Goal: Task Accomplishment & Management: Manage account settings

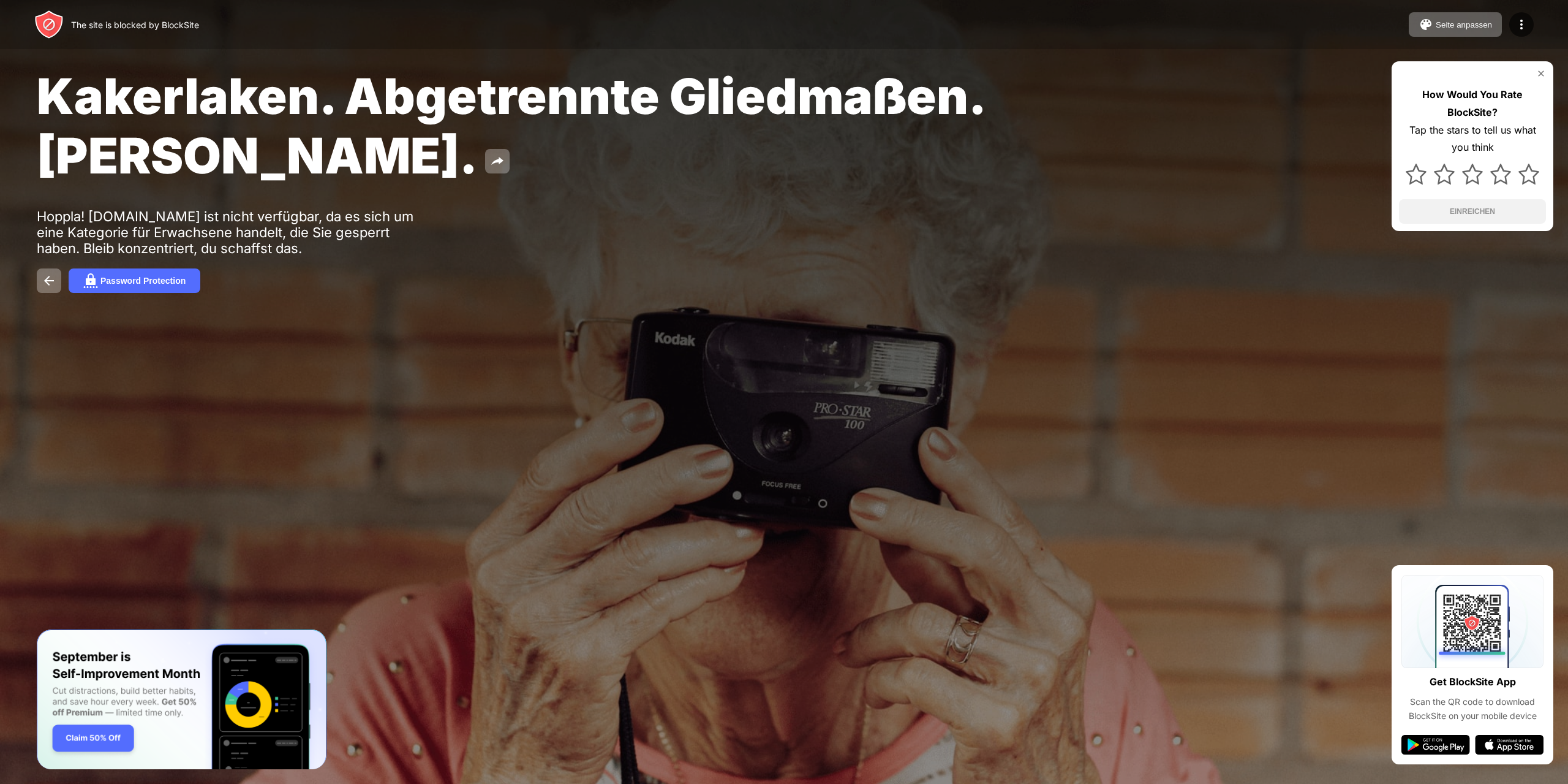
click at [1100, 171] on div "Kakerlaken. Abgetrennte Gliedmaßen. John Goodman." at bounding box center [635, 125] width 1196 height 119
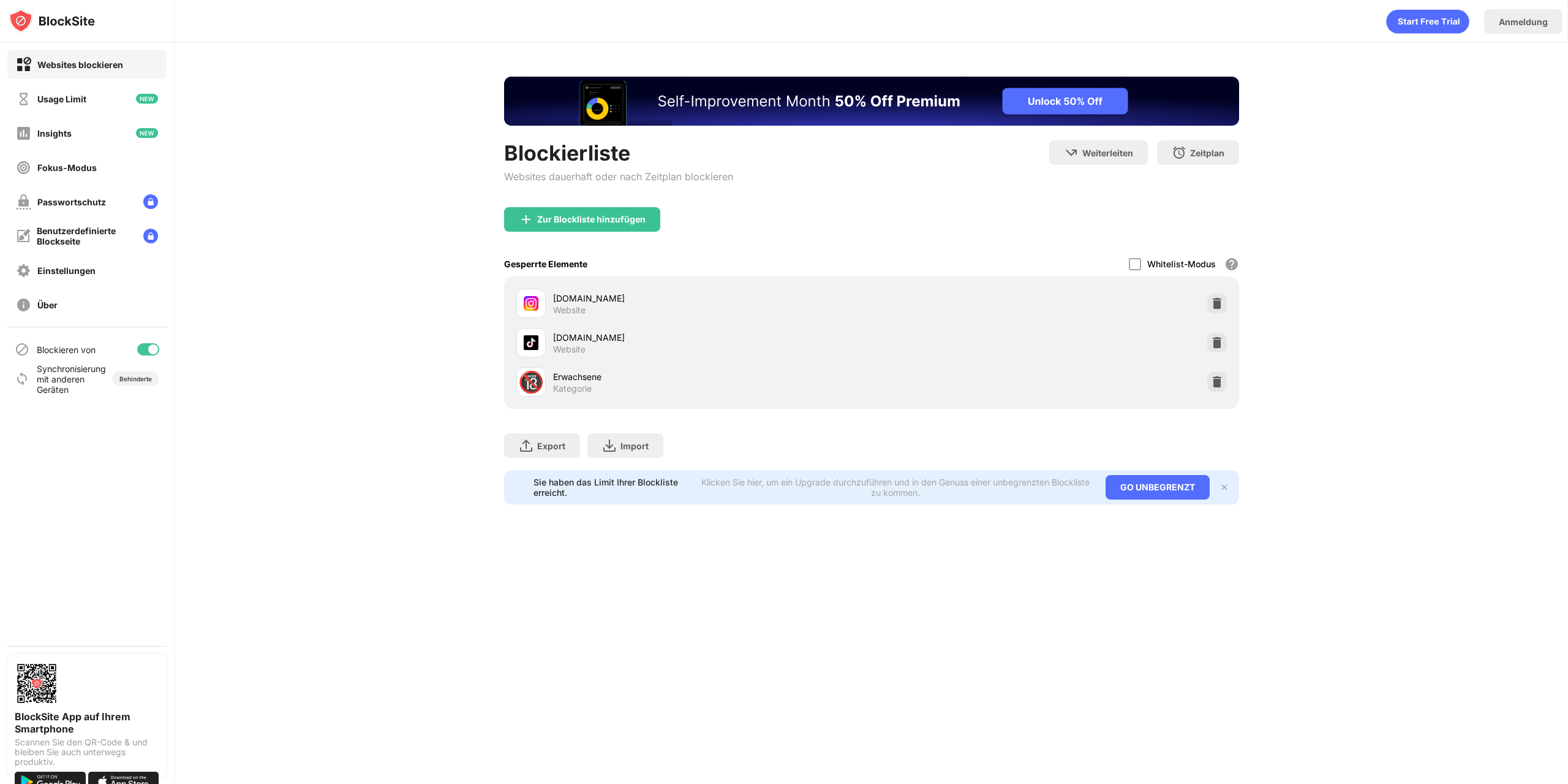
click at [150, 353] on div at bounding box center [152, 349] width 10 height 10
